Goal: Transaction & Acquisition: Purchase product/service

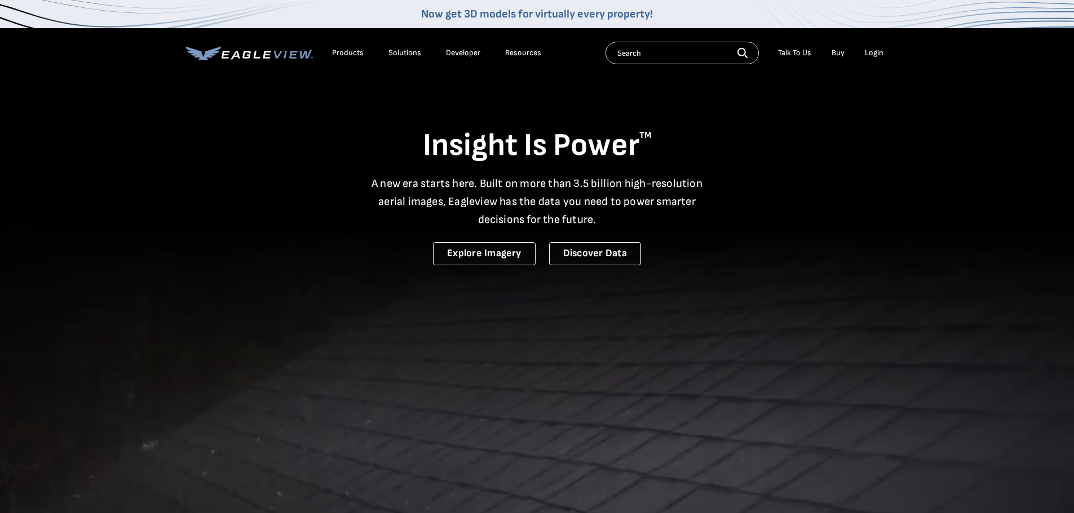
click at [876, 57] on div "Login" at bounding box center [874, 53] width 19 height 10
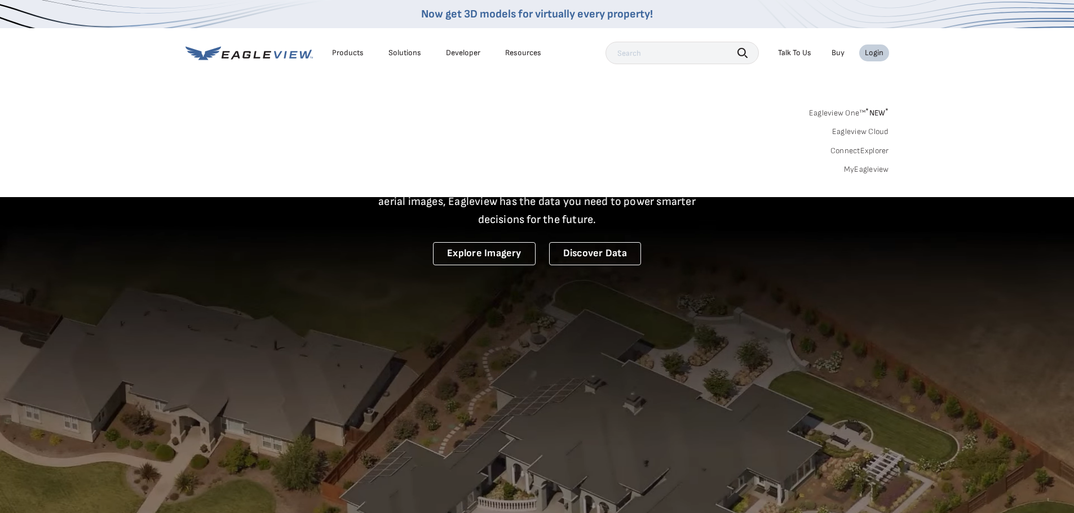
click at [862, 169] on link "MyEagleview" at bounding box center [866, 170] width 45 height 10
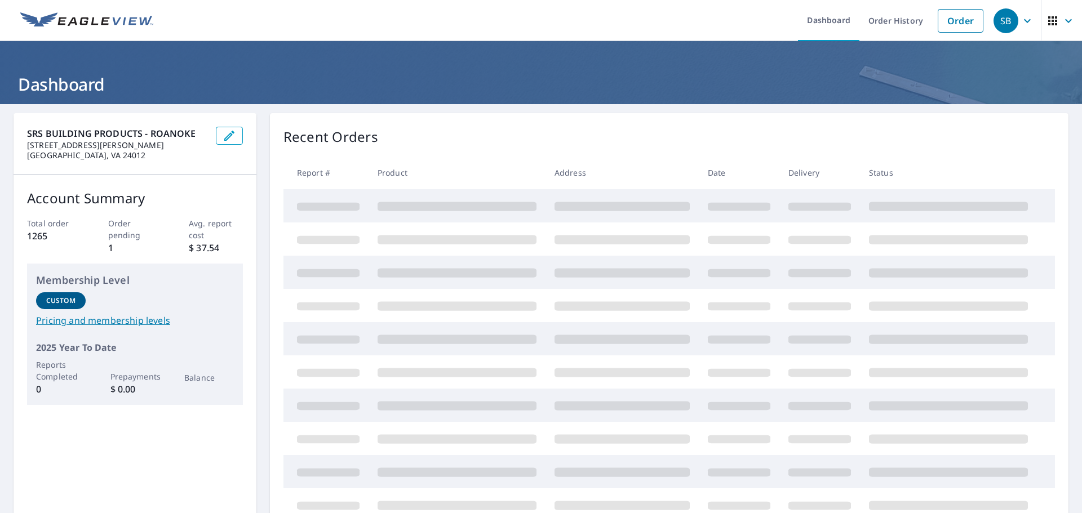
click at [1022, 19] on icon "button" at bounding box center [1028, 21] width 14 height 14
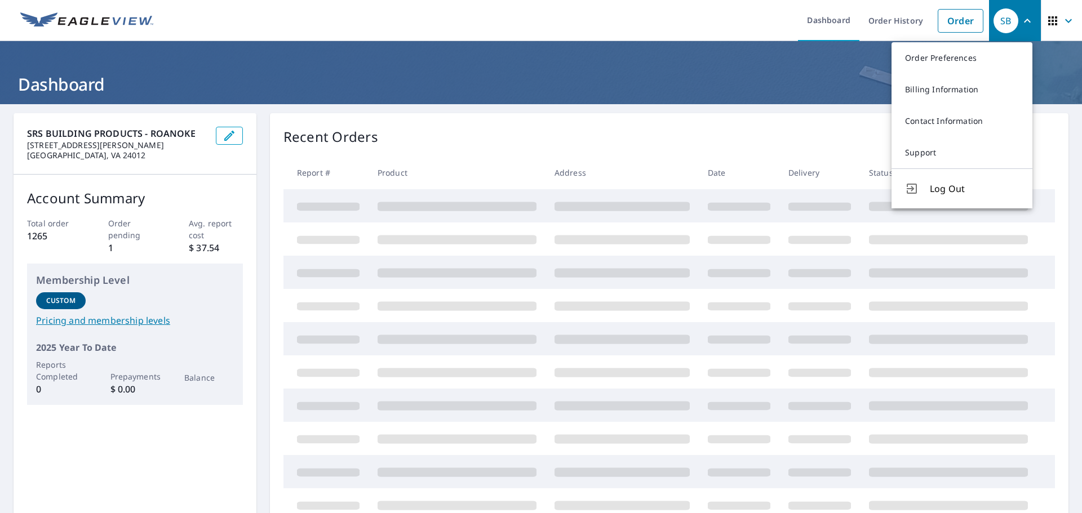
click at [748, 22] on ul "Dashboard Order History Order" at bounding box center [574, 20] width 829 height 41
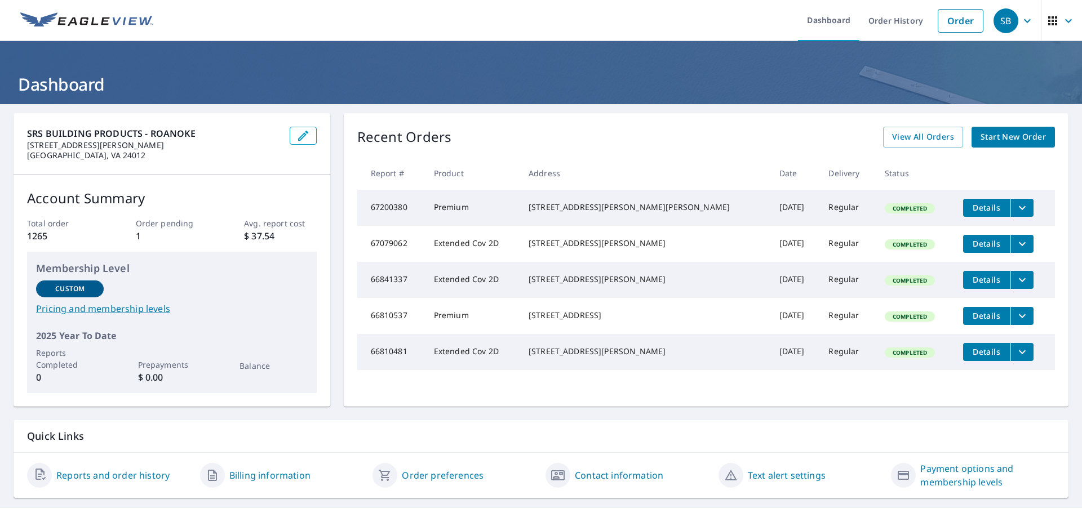
click at [1005, 136] on span "Start New Order" at bounding box center [1013, 137] width 65 height 14
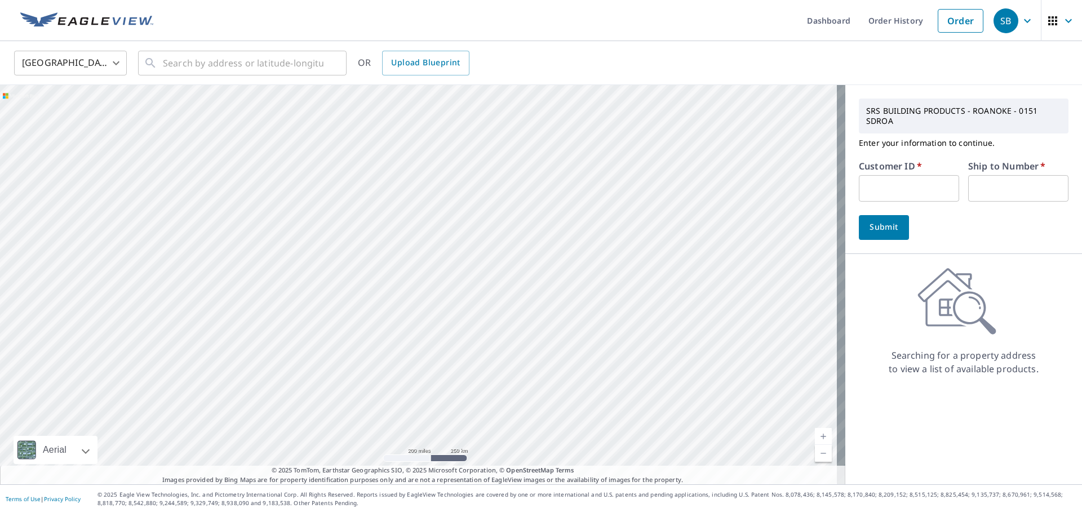
click at [898, 183] on input "text" at bounding box center [909, 188] width 100 height 26
drag, startPoint x: 905, startPoint y: 180, endPoint x: 880, endPoint y: 181, distance: 25.4
paste input "S050914"
type input "S050914"
click at [975, 180] on input "text" at bounding box center [1018, 188] width 100 height 26
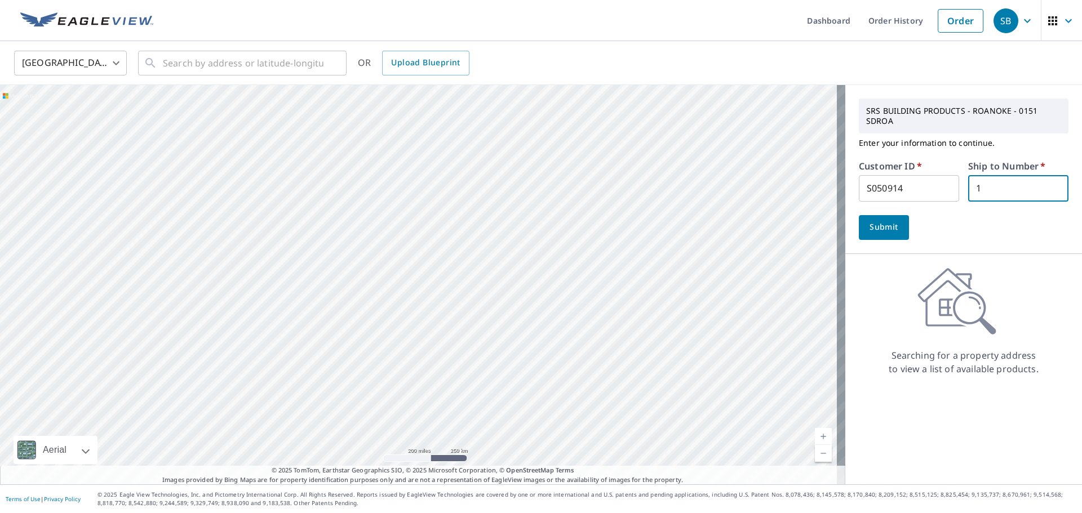
type input "1"
click at [868, 233] on span "Submit" at bounding box center [884, 227] width 32 height 14
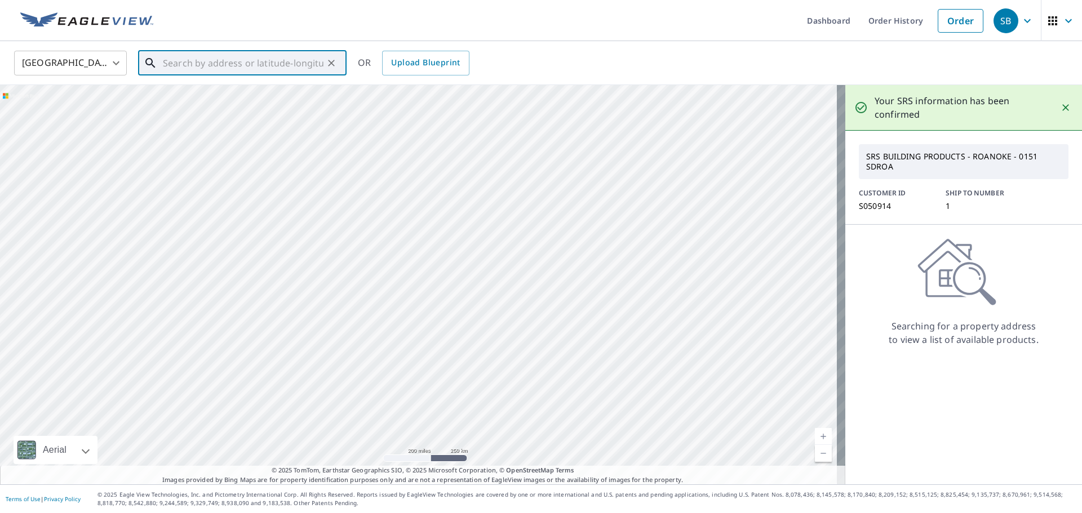
click at [323, 60] on input "text" at bounding box center [243, 63] width 161 height 32
click at [279, 100] on span "15375 Whites Mill Rd" at bounding box center [249, 96] width 177 height 14
type input "15375 Whites Mill Rd Abingdon, VA 24210"
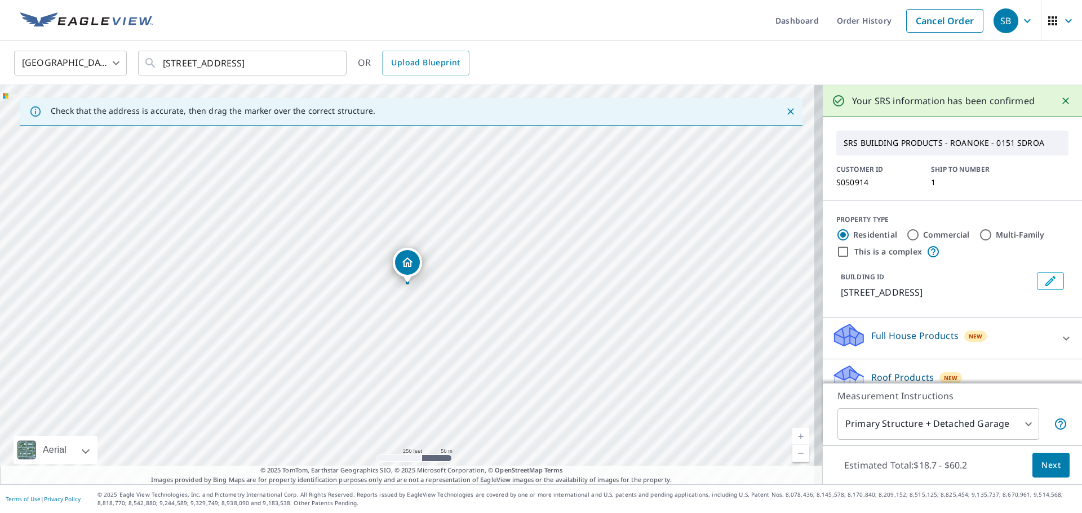
drag, startPoint x: 834, startPoint y: 294, endPoint x: 989, endPoint y: 295, distance: 155.0
click at [989, 295] on p "15375 Whites Mill Rd, Abingdon, VA, 24210" at bounding box center [937, 293] width 192 height 14
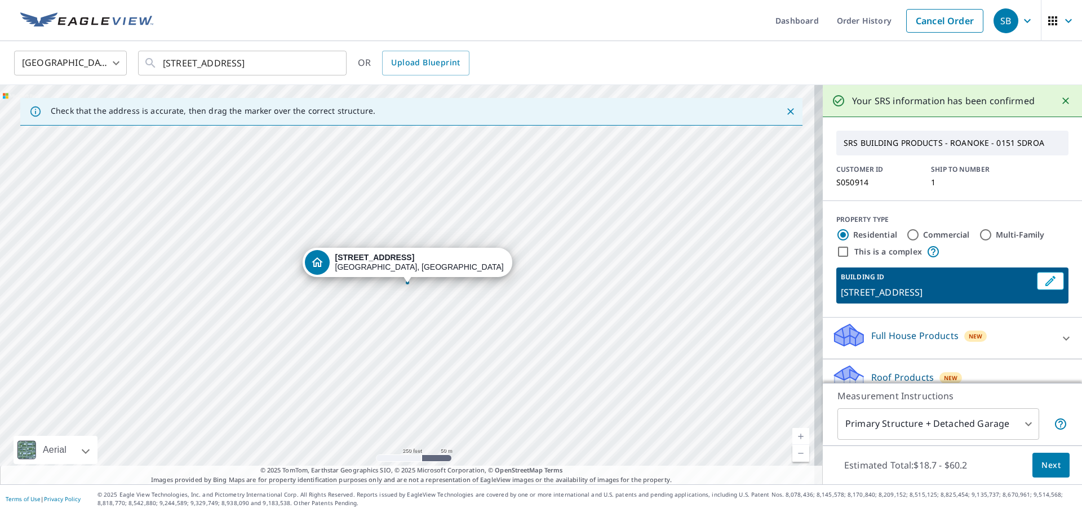
copy p "15375 Whites Mill Rd, Abingdon, VA,"
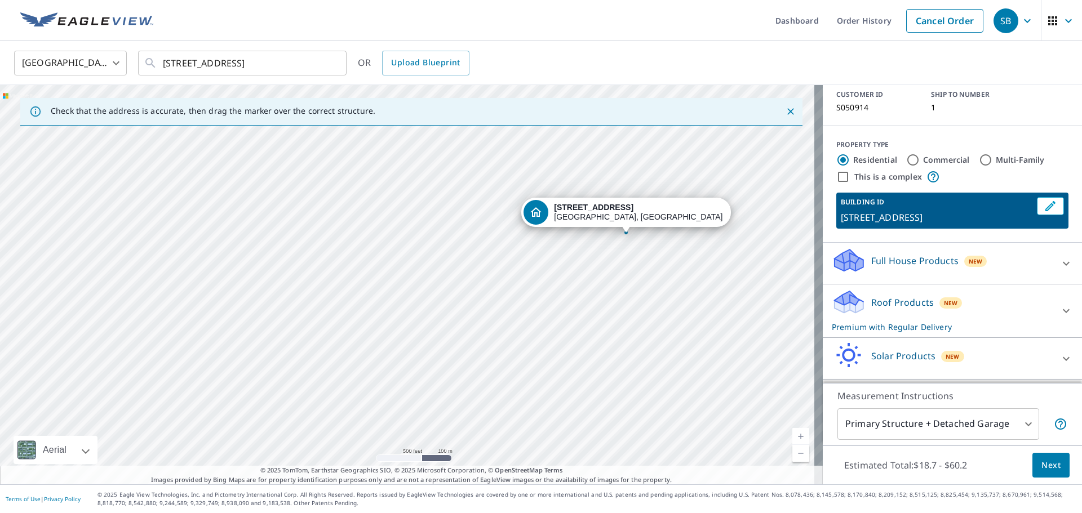
scroll to position [127, 0]
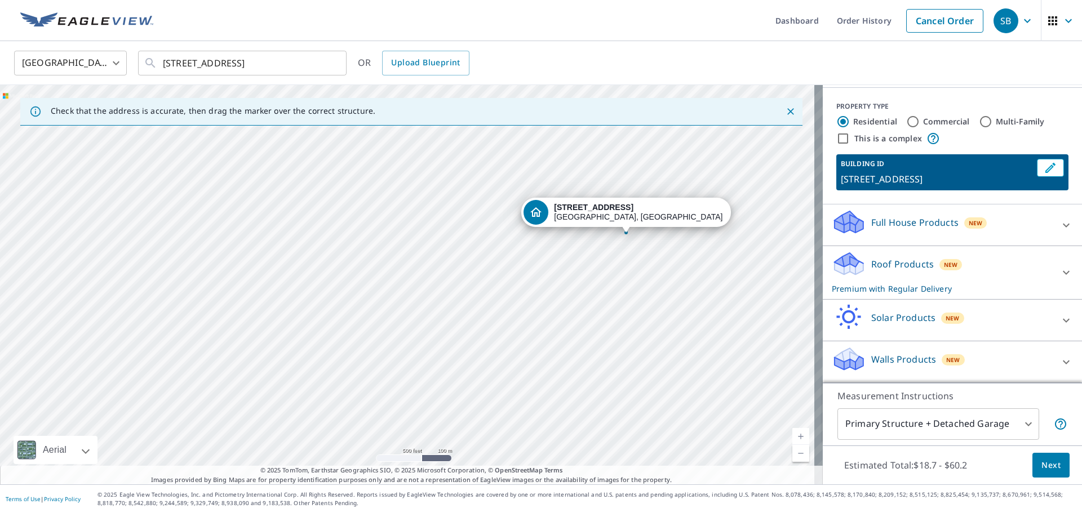
click at [1042, 463] on span "Next" at bounding box center [1051, 466] width 19 height 14
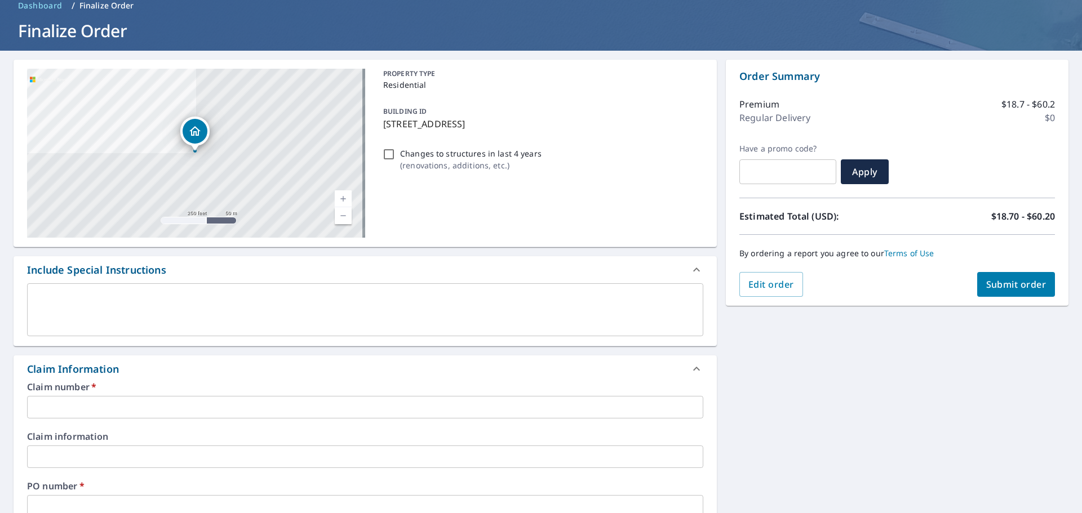
scroll to position [113, 0]
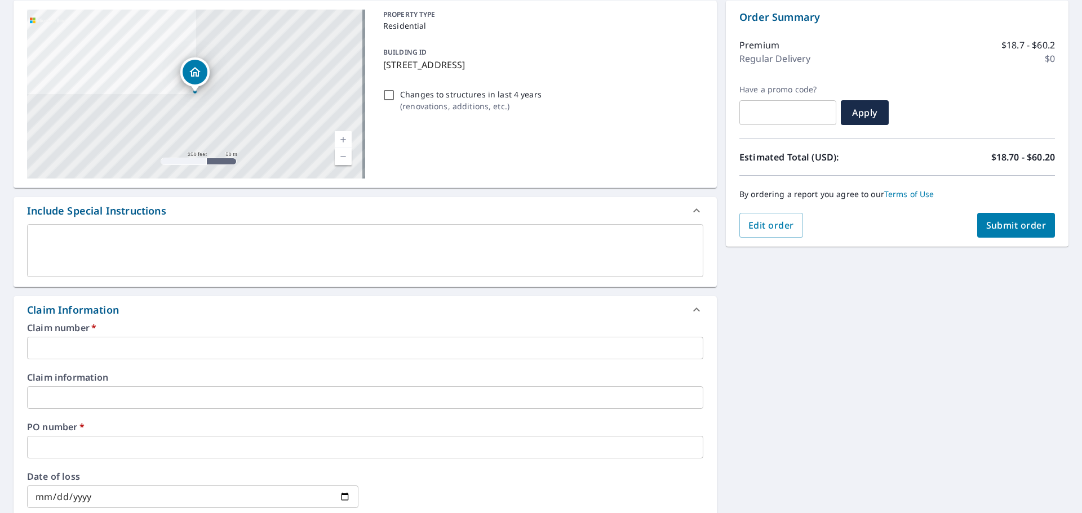
click at [101, 346] on input "text" at bounding box center [365, 348] width 676 height 23
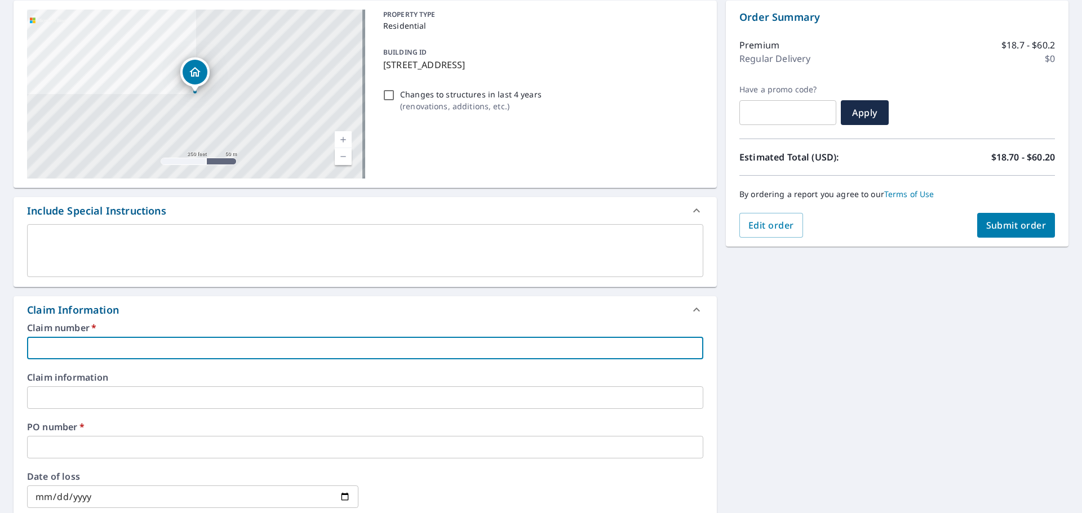
paste input "15375 Whites Mill Rd, Abingdon, VA,"
type input "15375 Whites Mill Rd, Abingdon, VA,"
checkbox input "true"
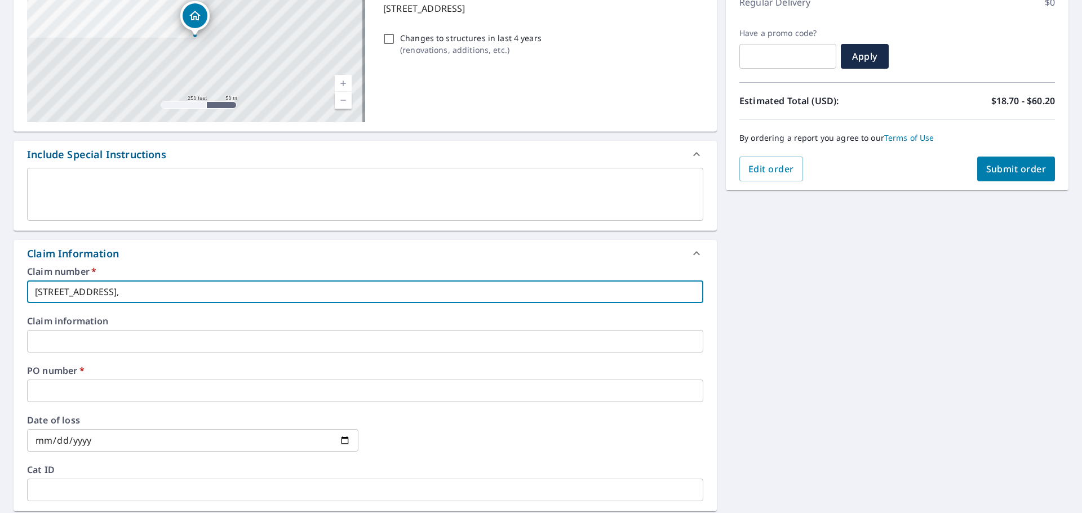
type input "15375 Whites Mill Rd, Abingdon, VA,"
click at [105, 386] on input "text" at bounding box center [365, 391] width 676 height 23
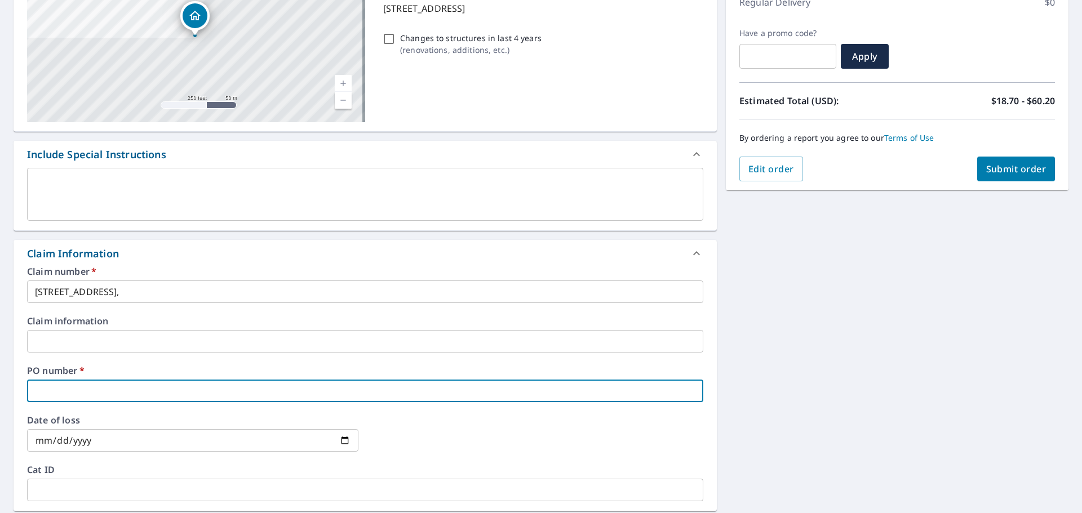
paste input "15375 Whites Mill Rd, Abingdon, VA,"
type input "15375 Whites Mill Rd, Abingdon, VA,"
checkbox input "true"
type input "15375 Whites Mill Rd, Abingdon, VA,"
click at [999, 171] on span "Submit order" at bounding box center [1016, 169] width 60 height 12
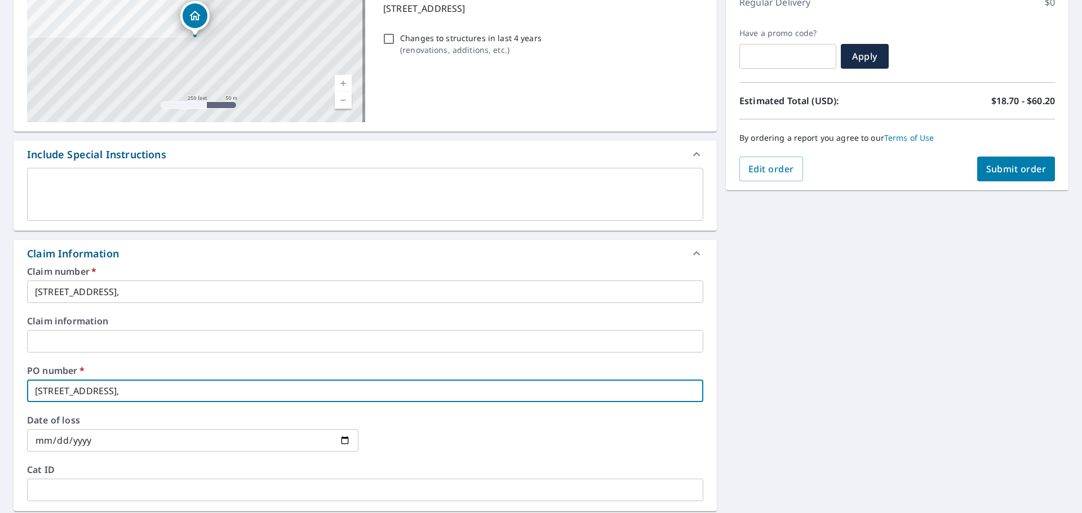
checkbox input "true"
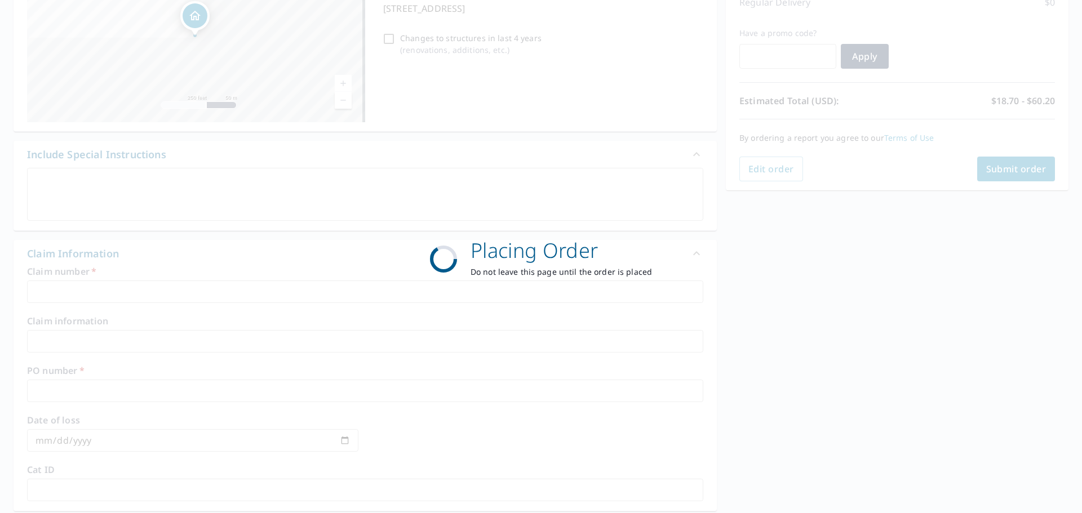
scroll to position [150, 0]
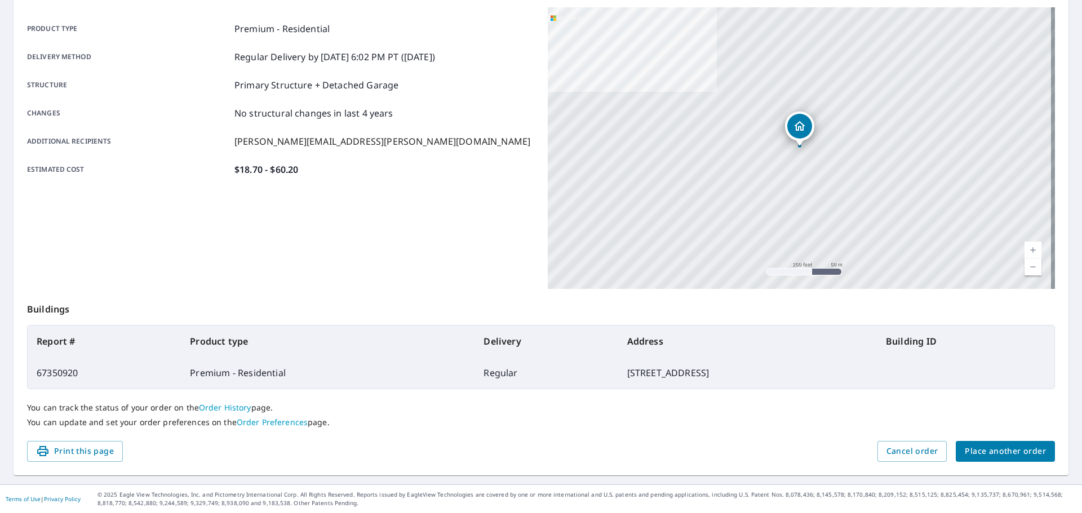
click at [1000, 449] on span "Place another order" at bounding box center [1005, 452] width 81 height 14
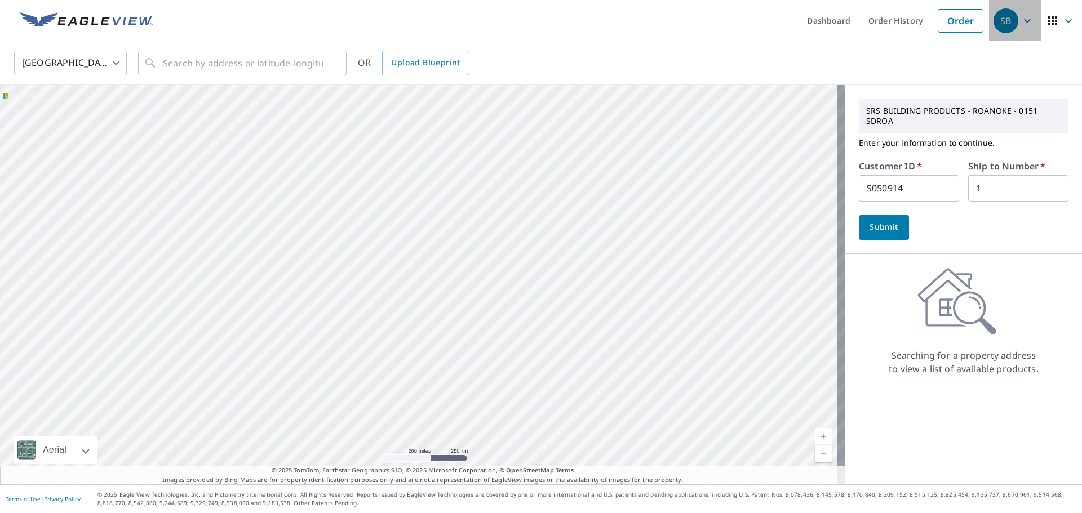
click at [1011, 26] on span "SB" at bounding box center [1015, 20] width 43 height 27
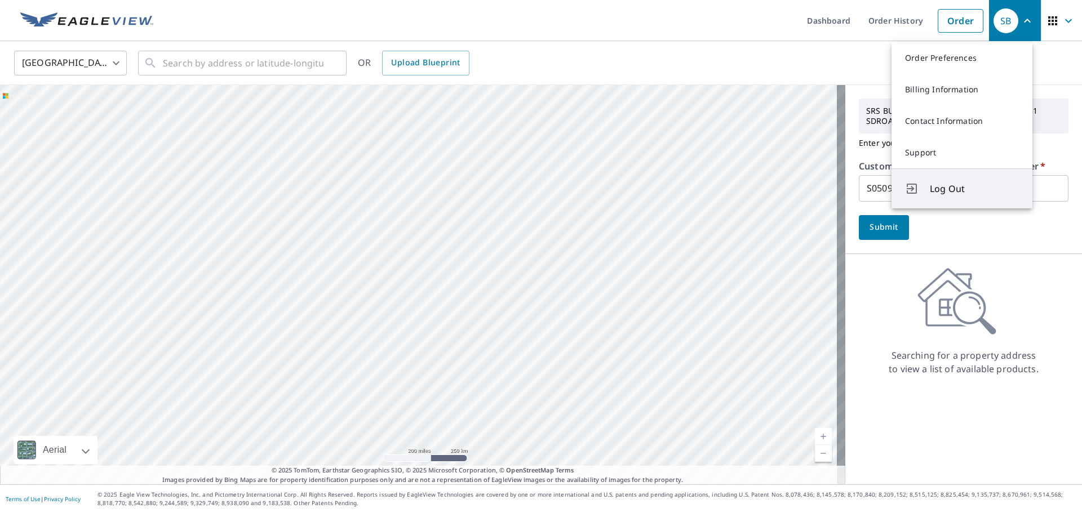
click at [968, 188] on span "Log Out" at bounding box center [974, 189] width 89 height 14
